Goal: Task Accomplishment & Management: Complete application form

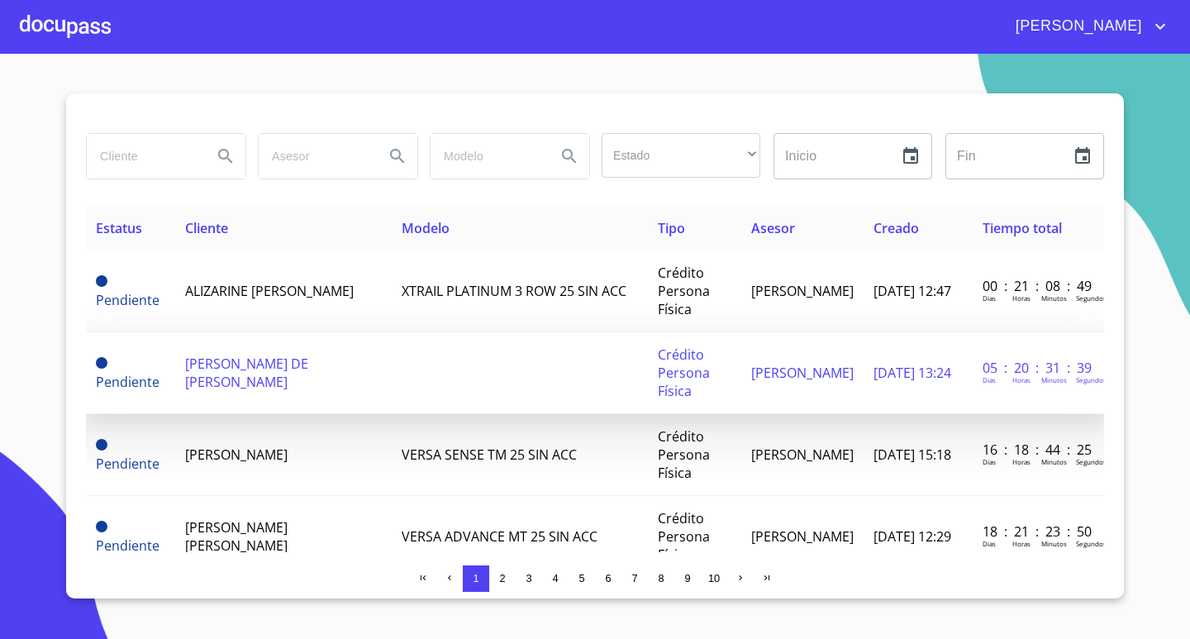
click at [455, 376] on td at bounding box center [520, 373] width 256 height 82
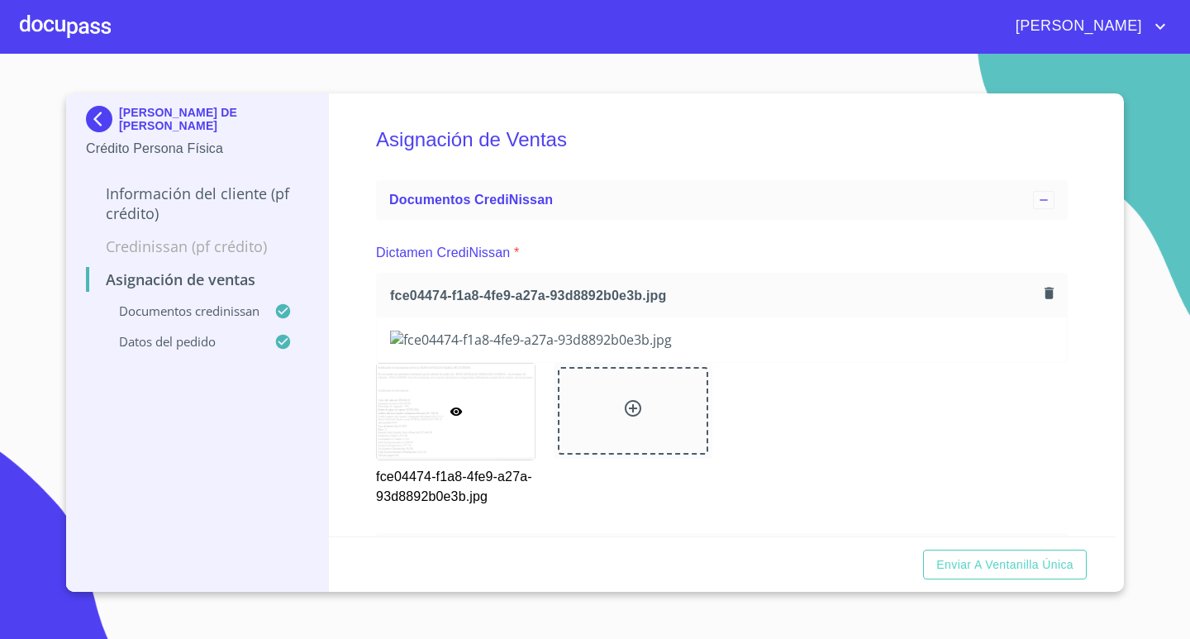
click at [1080, 411] on div "Asignación de Ventas Documentos CrediNissan Dictamen CrediNissan * fce04474-f1a…" at bounding box center [723, 314] width 788 height 443
click at [996, 560] on span "Enviar a Ventanilla única" at bounding box center [1004, 565] width 137 height 21
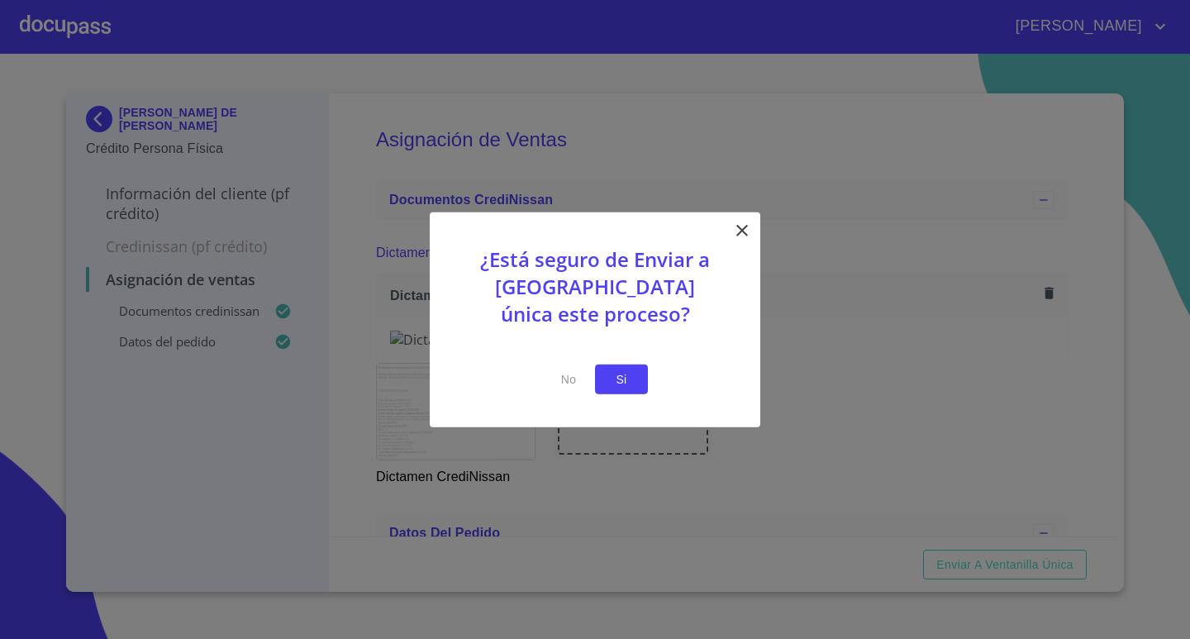
click at [621, 386] on span "Si" at bounding box center [621, 379] width 26 height 21
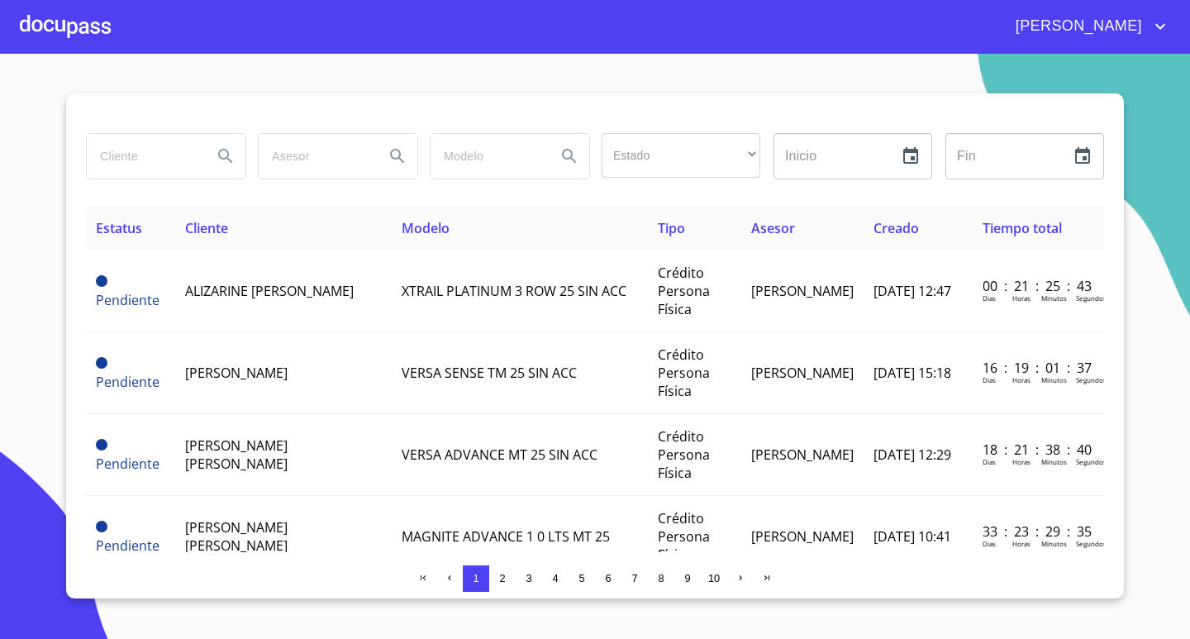
click at [169, 153] on input "search" at bounding box center [143, 156] width 112 height 45
type input "[PERSON_NAME]"
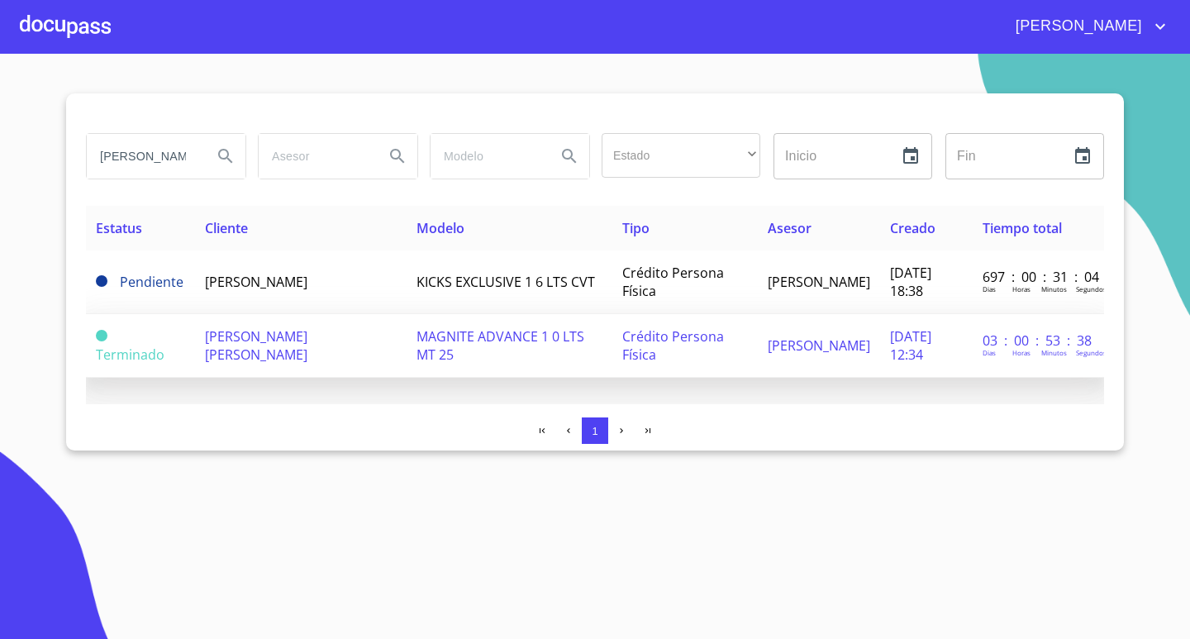
click at [309, 353] on td "[PERSON_NAME] [PERSON_NAME]" at bounding box center [301, 346] width 212 height 64
